Goal: Transaction & Acquisition: Purchase product/service

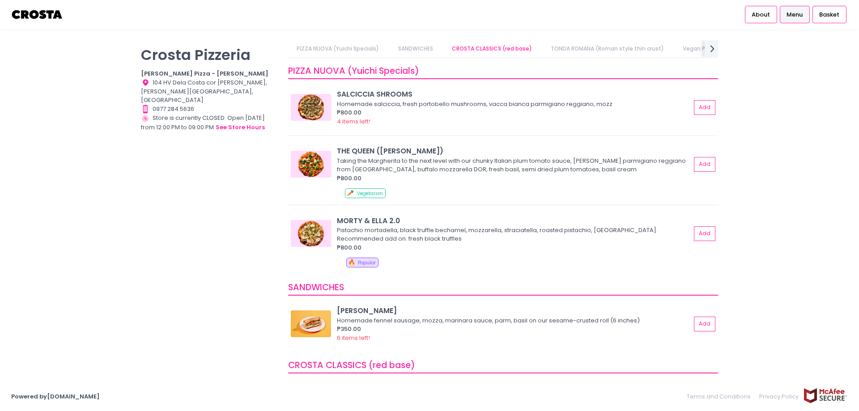
click at [186, 55] on p "Crosta Pizzeria" at bounding box center [209, 54] width 136 height 17
click at [712, 47] on icon at bounding box center [712, 49] width 4 height 8
click at [524, 52] on link "Square Sicilian Pizza" at bounding box center [519, 48] width 72 height 17
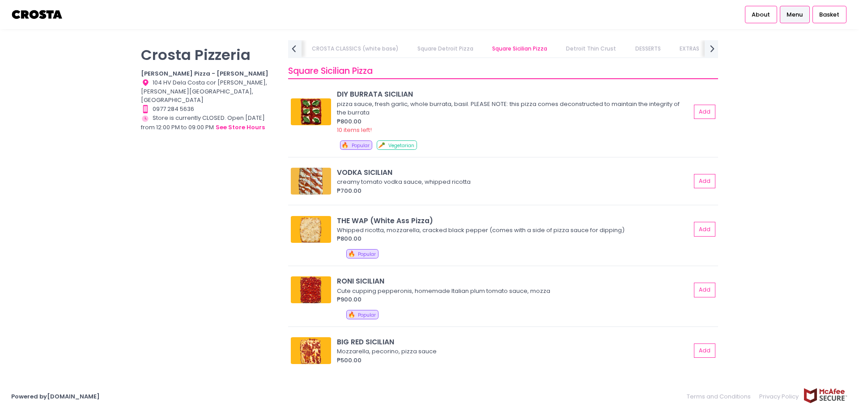
click at [573, 51] on link "Detroit Thin Crust" at bounding box center [591, 48] width 68 height 17
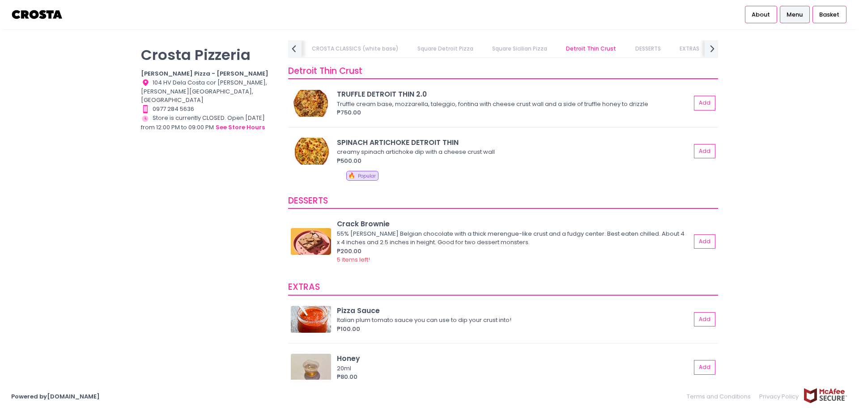
click at [317, 50] on link "CROSTA CLASSICS (white base)" at bounding box center [355, 48] width 104 height 17
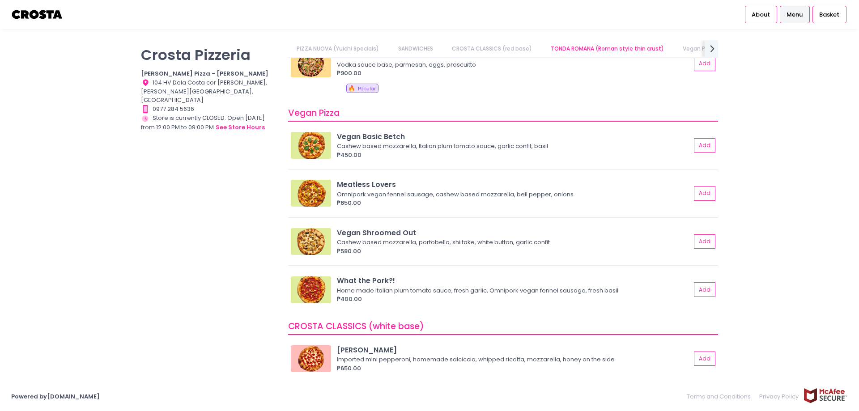
scroll to position [368, 0]
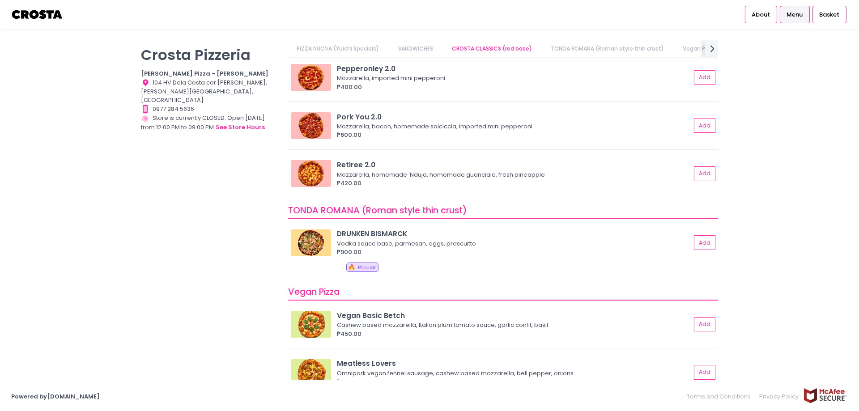
click at [505, 47] on link "CROSTA CLASSICS (red base)" at bounding box center [491, 48] width 97 height 17
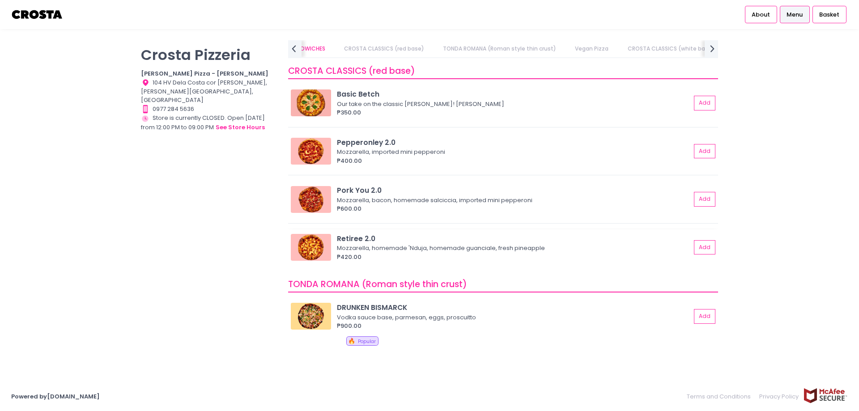
scroll to position [0, 0]
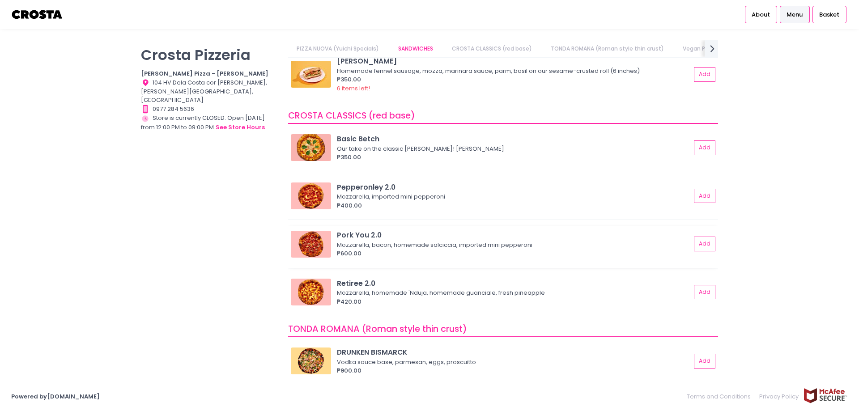
click at [352, 235] on div "Pork You 2.0" at bounding box center [514, 235] width 354 height 10
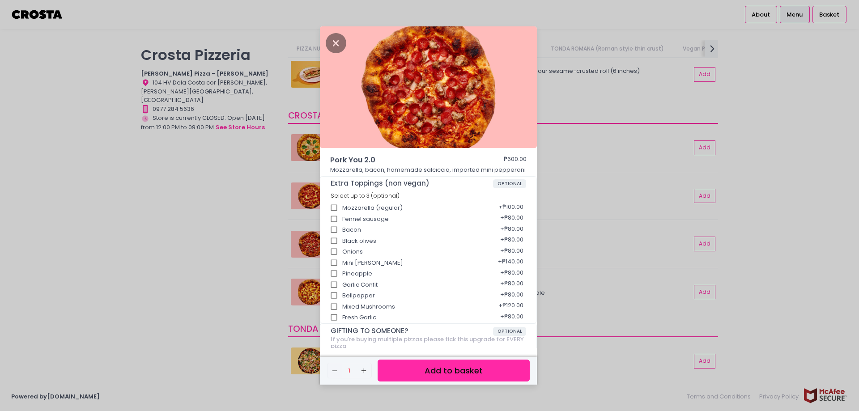
click at [249, 198] on div "Pork You 2.0 ₱600.00 Mozzarella, bacon, homemade [PERSON_NAME], imported mini p…" at bounding box center [429, 205] width 859 height 411
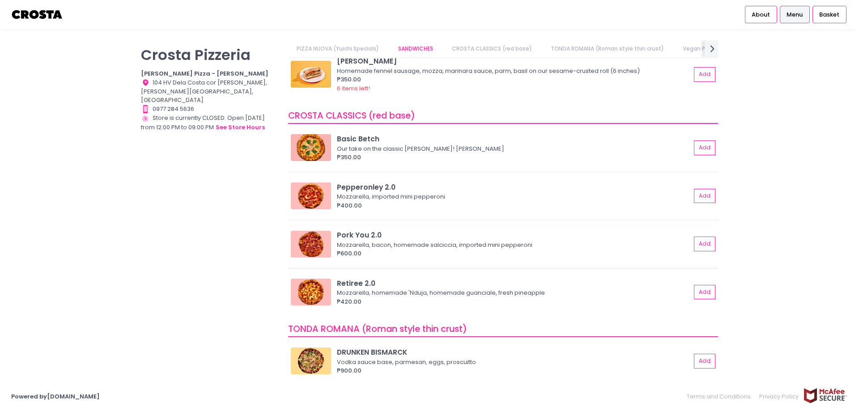
click at [399, 244] on div "Mozzarella, bacon, homemade salciccia, imported mini pepperoni" at bounding box center [512, 245] width 351 height 9
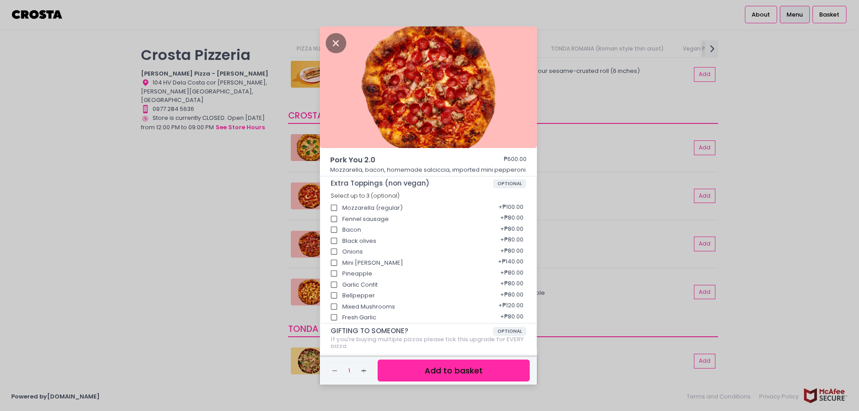
scroll to position [67, 0]
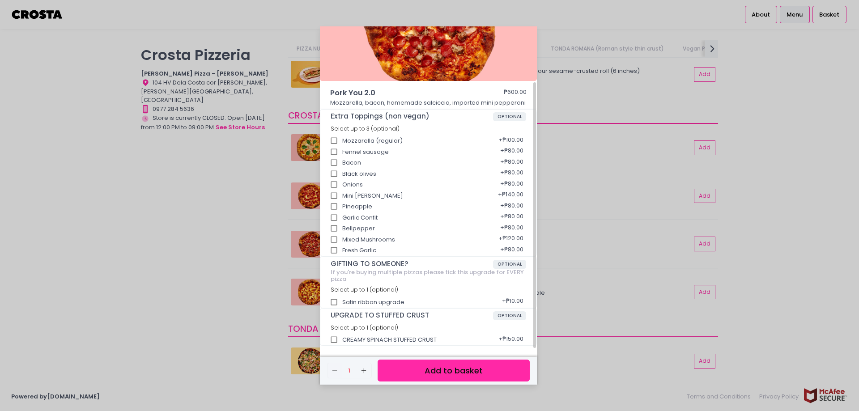
click at [364, 141] on div "Mozzarella (regular) + ₱100.00" at bounding box center [428, 137] width 196 height 11
click at [334, 142] on input "Mozzarella (regular)" at bounding box center [334, 140] width 17 height 17
checkbox input "true"
click at [334, 152] on input "Fennel sausage" at bounding box center [334, 152] width 17 height 17
checkbox input "true"
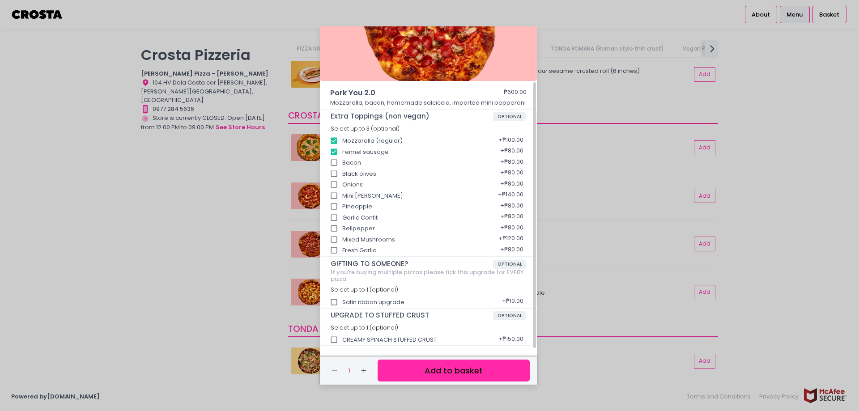
click at [335, 164] on input "Bacon" at bounding box center [334, 162] width 17 height 17
checkbox input "true"
click at [457, 368] on button "Add to basket" at bounding box center [453, 371] width 152 height 22
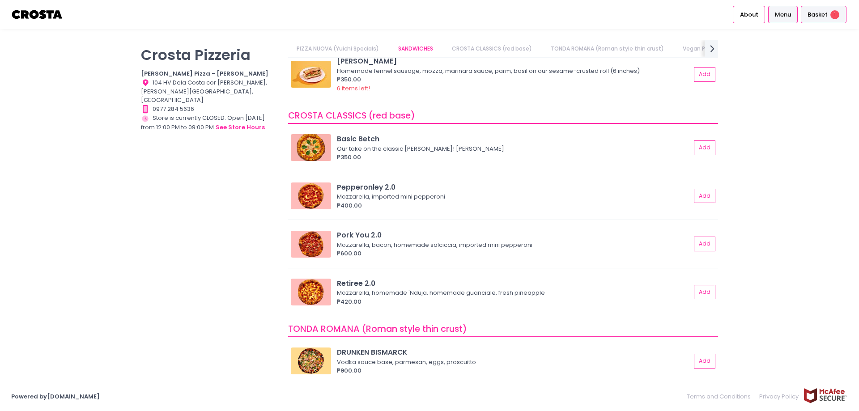
click at [818, 15] on span "Basket" at bounding box center [817, 14] width 20 height 9
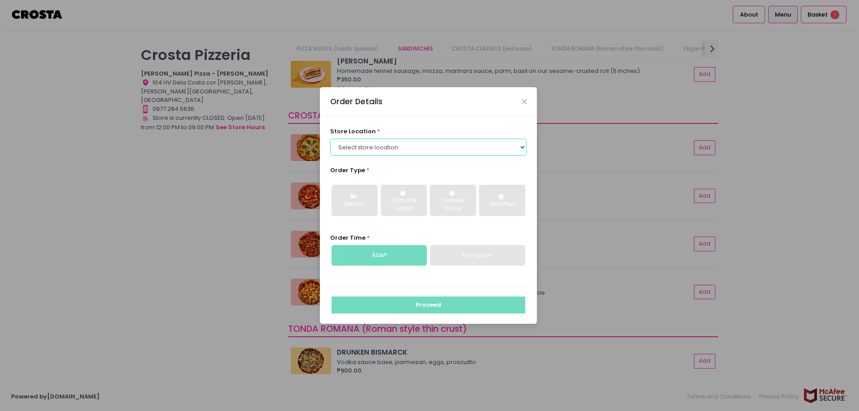
click at [434, 144] on select "Select store location [PERSON_NAME] Pizza - [PERSON_NAME] Pizza - [GEOGRAPHIC_D…" at bounding box center [428, 147] width 197 height 17
select select "5fabb2e53664a8677beaeb89"
click at [330, 139] on select "Select store location [PERSON_NAME] Pizza - [PERSON_NAME] Pizza - [GEOGRAPHIC_D…" at bounding box center [428, 147] width 197 height 17
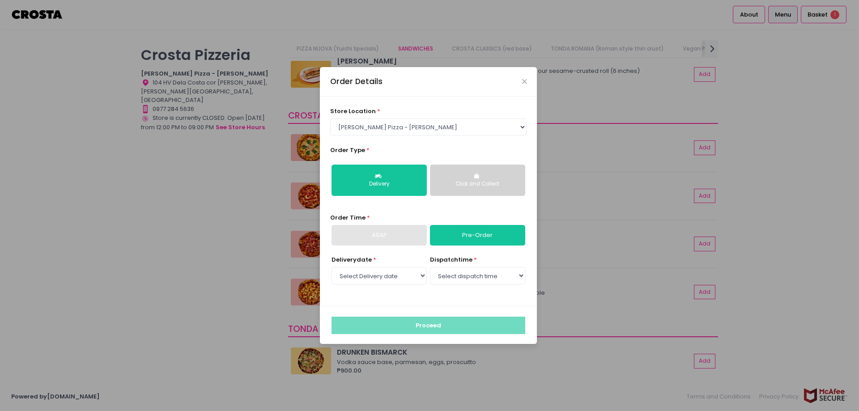
click at [487, 240] on link "Pre-Order" at bounding box center [477, 235] width 95 height 21
click at [460, 276] on select "Select dispatch time" at bounding box center [477, 275] width 95 height 17
click at [430, 267] on select "Select dispatch time" at bounding box center [477, 275] width 95 height 17
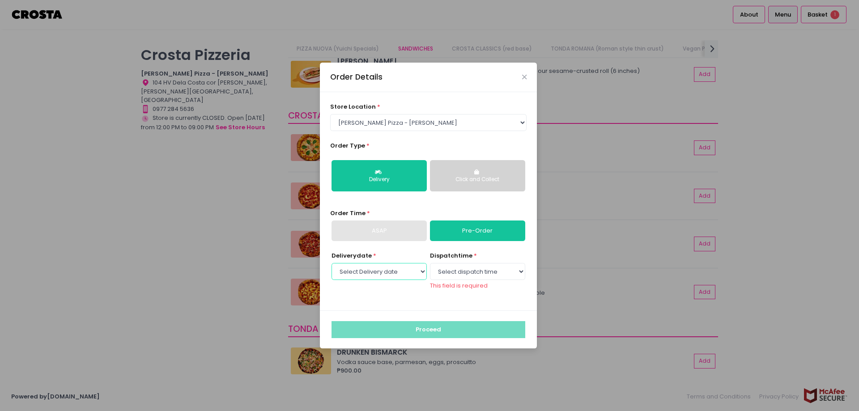
click at [413, 271] on select "Select Delivery date [DATE] [DATE] [DATE] [DATE] [DATE] [DATE]" at bounding box center [378, 271] width 95 height 17
select select "[DATE]"
click at [331, 267] on select "Select Delivery date [DATE] [DATE] [DATE] [DATE] [DATE] [DATE]" at bounding box center [378, 271] width 95 height 17
drag, startPoint x: 471, startPoint y: 266, endPoint x: 470, endPoint y: 272, distance: 6.7
click at [471, 270] on select "Select dispatch time 12:00 PM - 12:30 PM 12:30 PM - 01:00 PM 01:00 PM - 01:30 P…" at bounding box center [477, 271] width 95 height 17
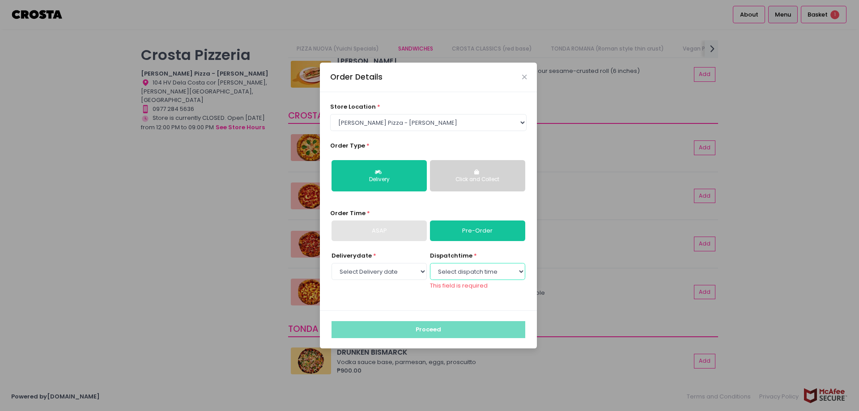
select select "17:00"
click at [430, 267] on select "Select dispatch time 12:00 PM - 12:30 PM 12:30 PM - 01:00 PM 01:00 PM - 01:30 P…" at bounding box center [477, 271] width 95 height 17
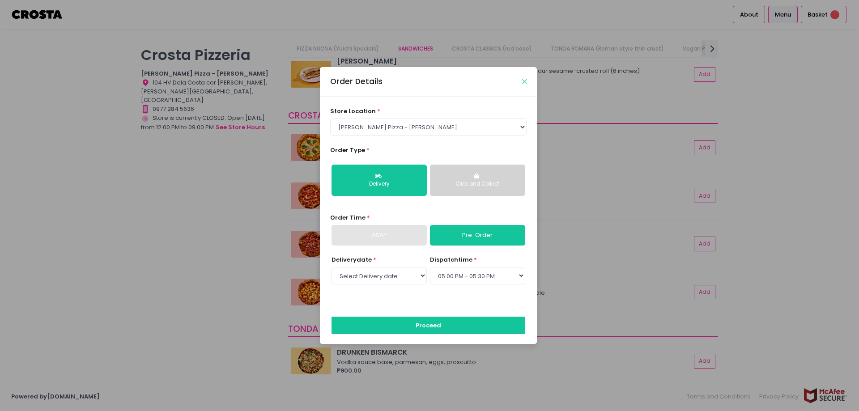
click at [526, 81] on button "Close" at bounding box center [524, 81] width 4 height 4
